Goal: Task Accomplishment & Management: Use online tool/utility

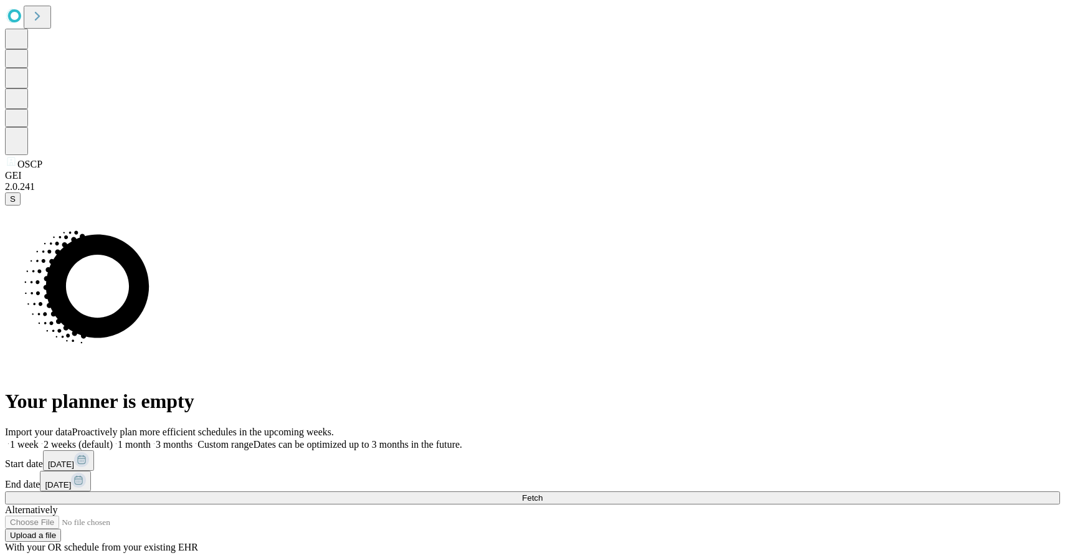
click at [39, 439] on span at bounding box center [39, 444] width 0 height 11
click at [780, 491] on button "Fetch" at bounding box center [532, 497] width 1055 height 13
